Goal: Find specific page/section: Find specific page/section

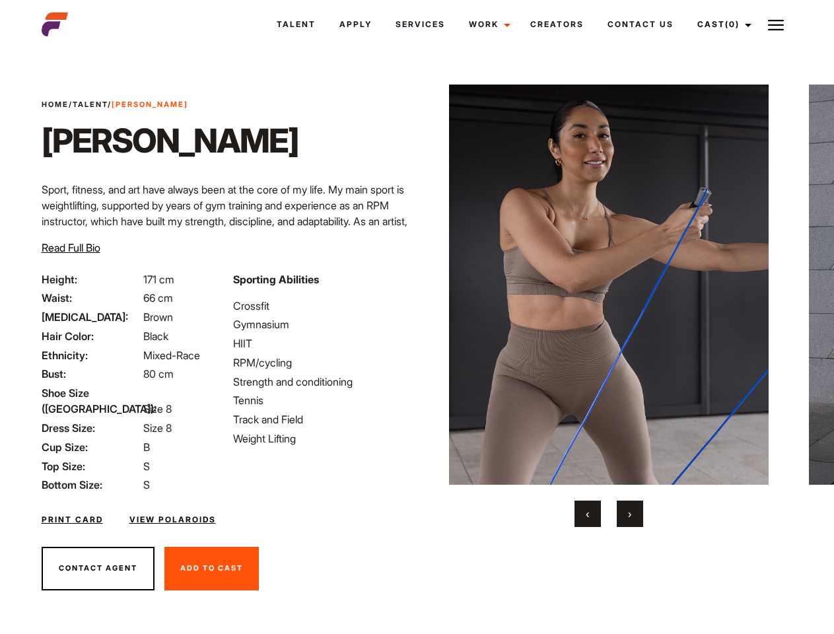
click at [721, 24] on link "Cast (0)" at bounding box center [723, 25] width 74 height 36
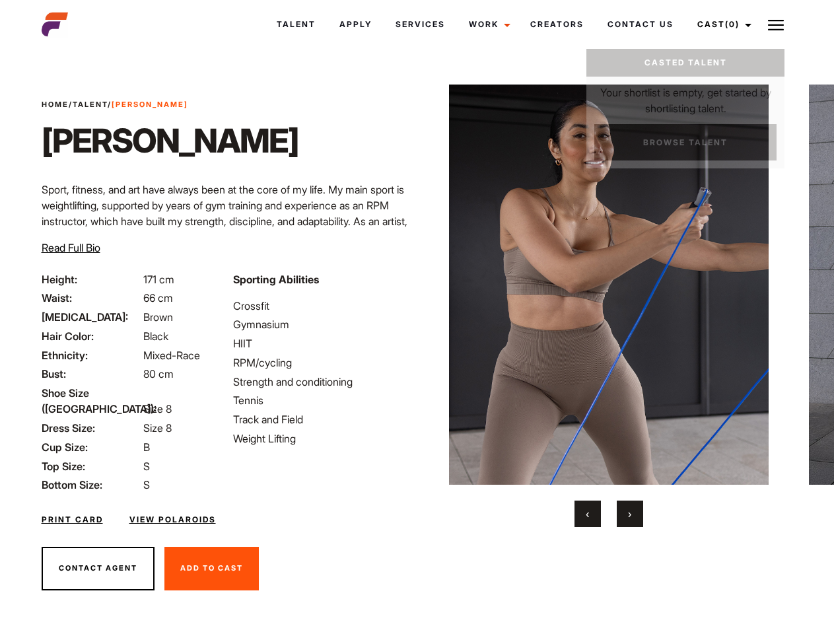
click at [776, 24] on img at bounding box center [776, 25] width 16 height 16
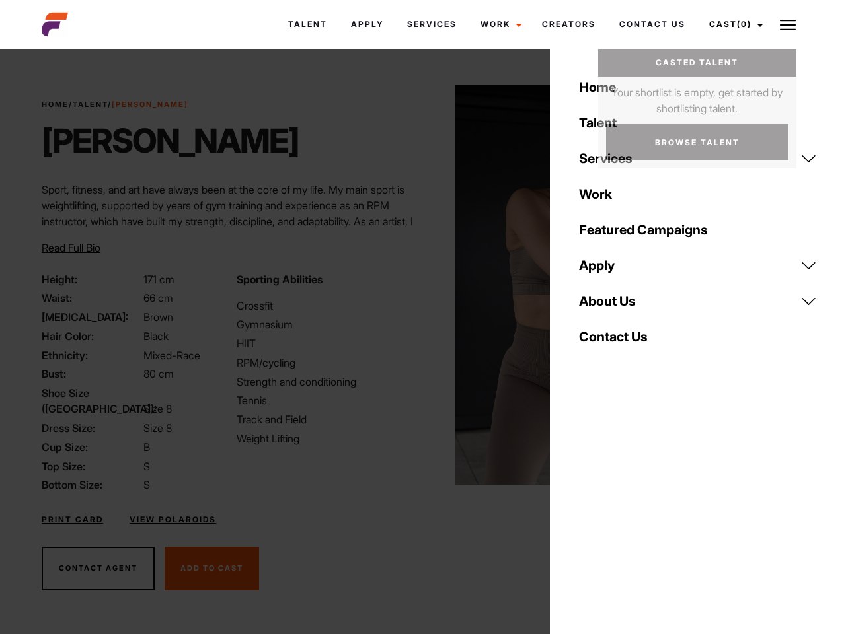
click at [608, 306] on img at bounding box center [614, 285] width 320 height 400
click at [417, 285] on div "Sporting Abilities Crossfit Gymnasium HIIT RPM/cycling Strength and conditionin…" at bounding box center [326, 382] width 194 height 222
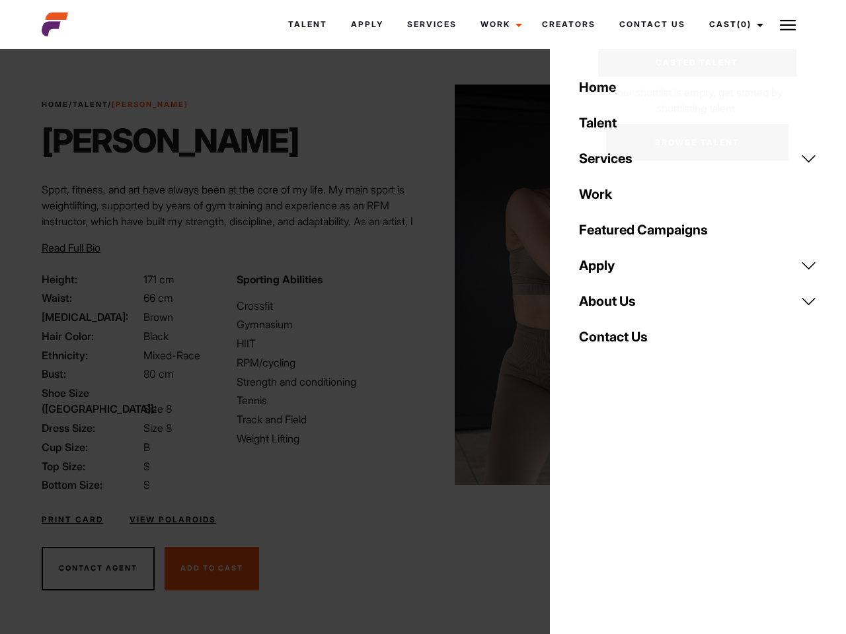
click at [588, 514] on div "Home Talent Services Talent Casting Photography Videography Creative Hair and M…" at bounding box center [698, 317] width 296 height 634
click at [630, 514] on div "Home Talent Services Talent Casting Photography Videography Creative Hair and M…" at bounding box center [698, 317] width 296 height 634
